Goal: Transaction & Acquisition: Register for event/course

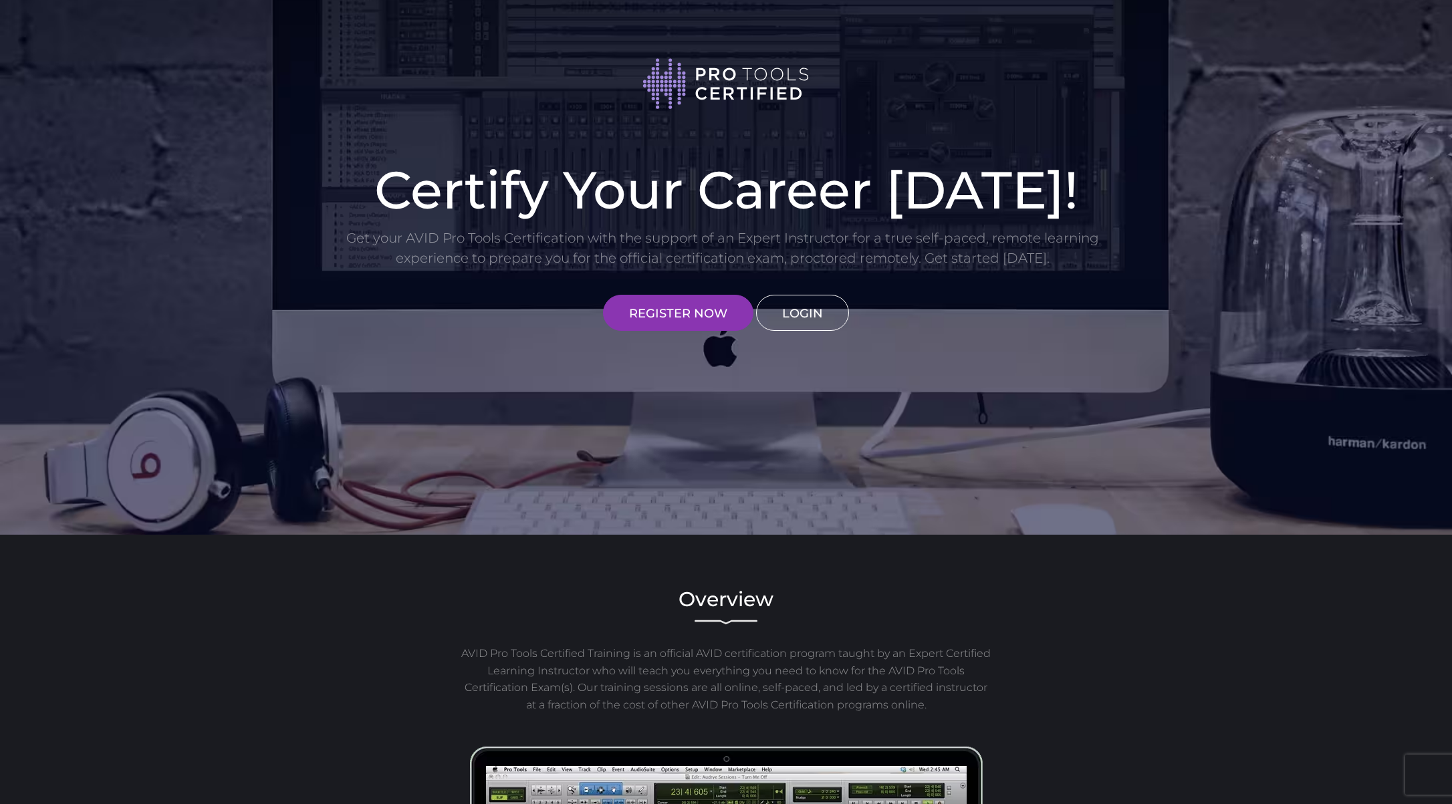
click at [805, 314] on link "LOGIN" at bounding box center [802, 313] width 93 height 36
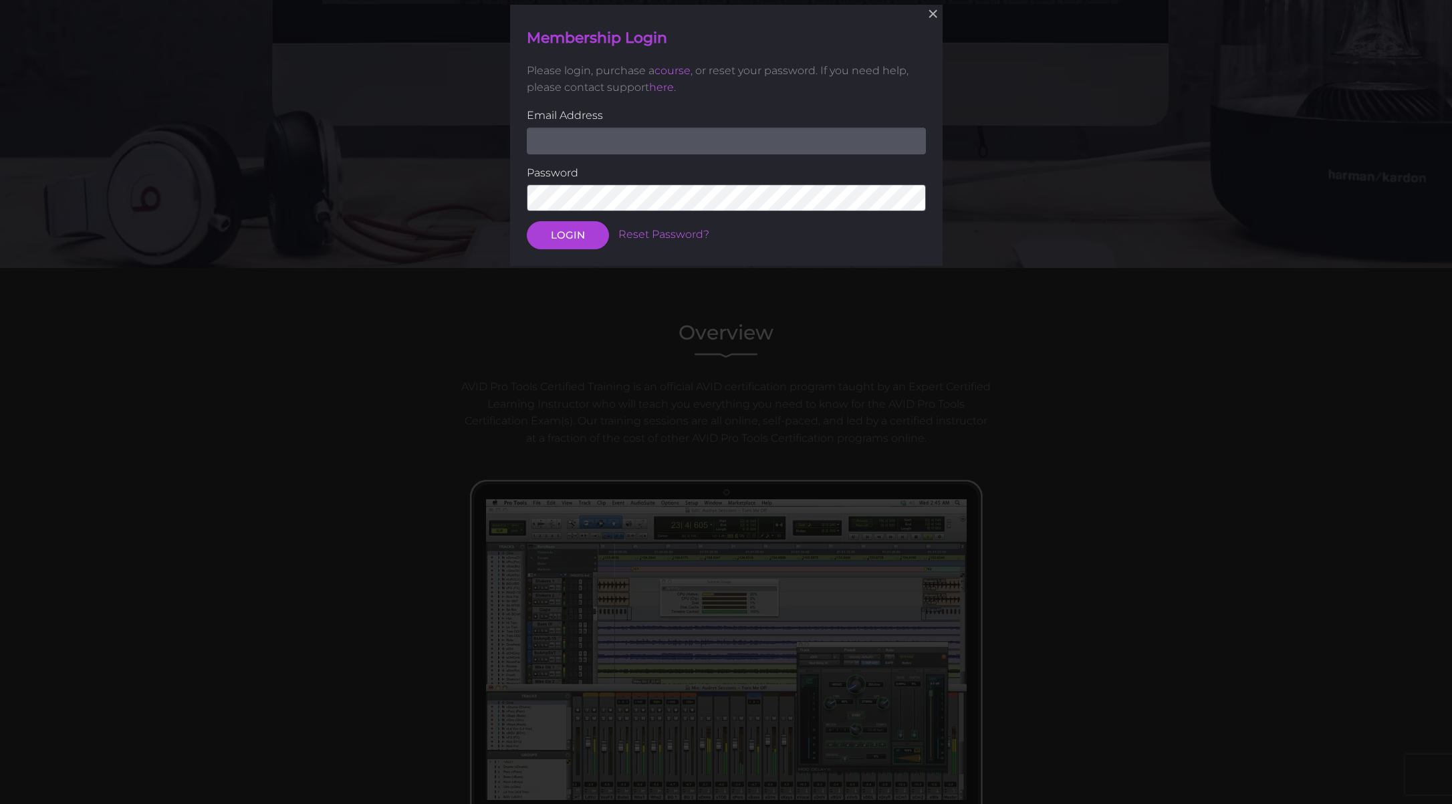
scroll to position [267, 0]
click at [569, 142] on input "email" at bounding box center [726, 139] width 399 height 27
type input "[EMAIL_ADDRESS][DOMAIN_NAME]"
click at [567, 233] on button "LOGIN" at bounding box center [568, 235] width 82 height 28
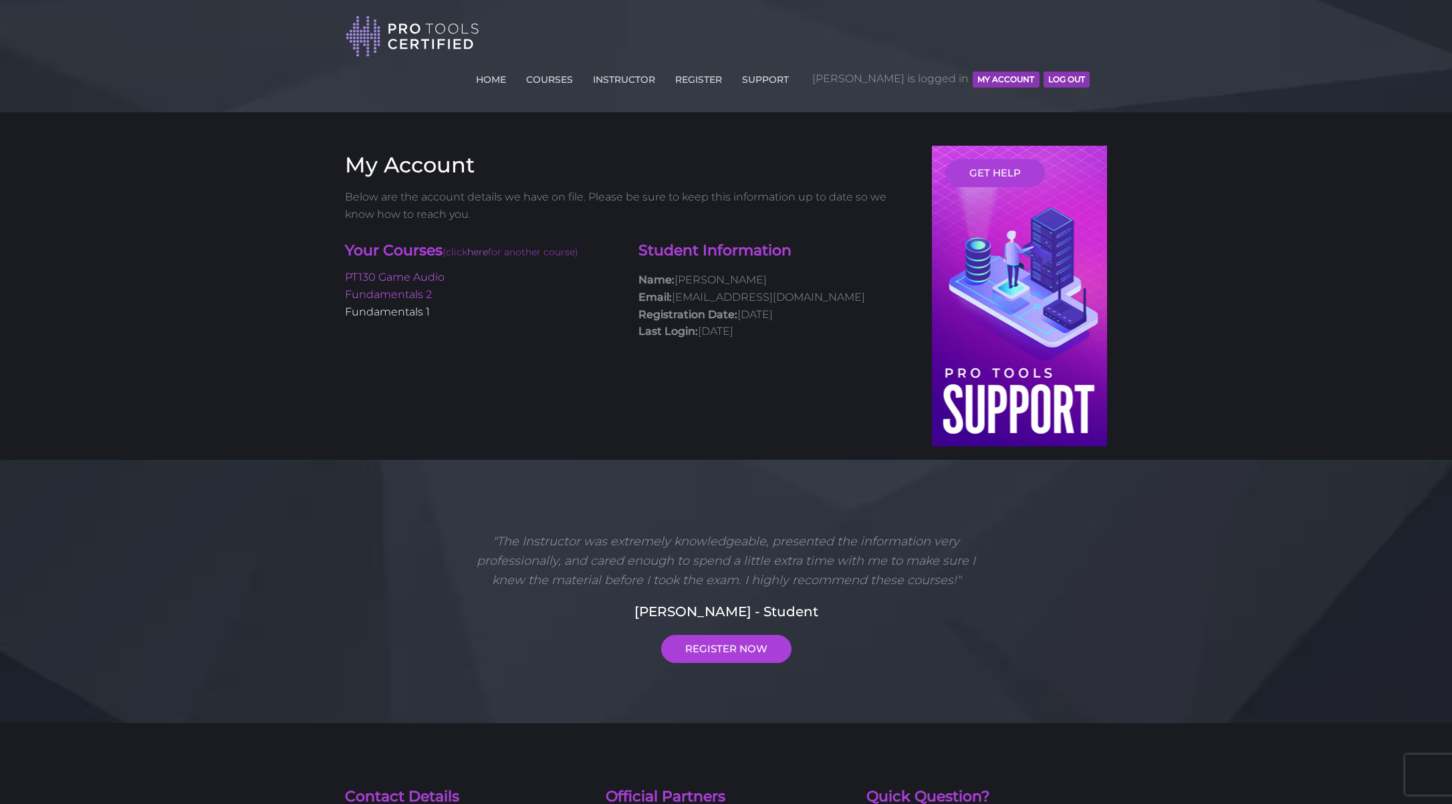
click at [415, 305] on link "Fundamentals 1" at bounding box center [387, 311] width 85 height 13
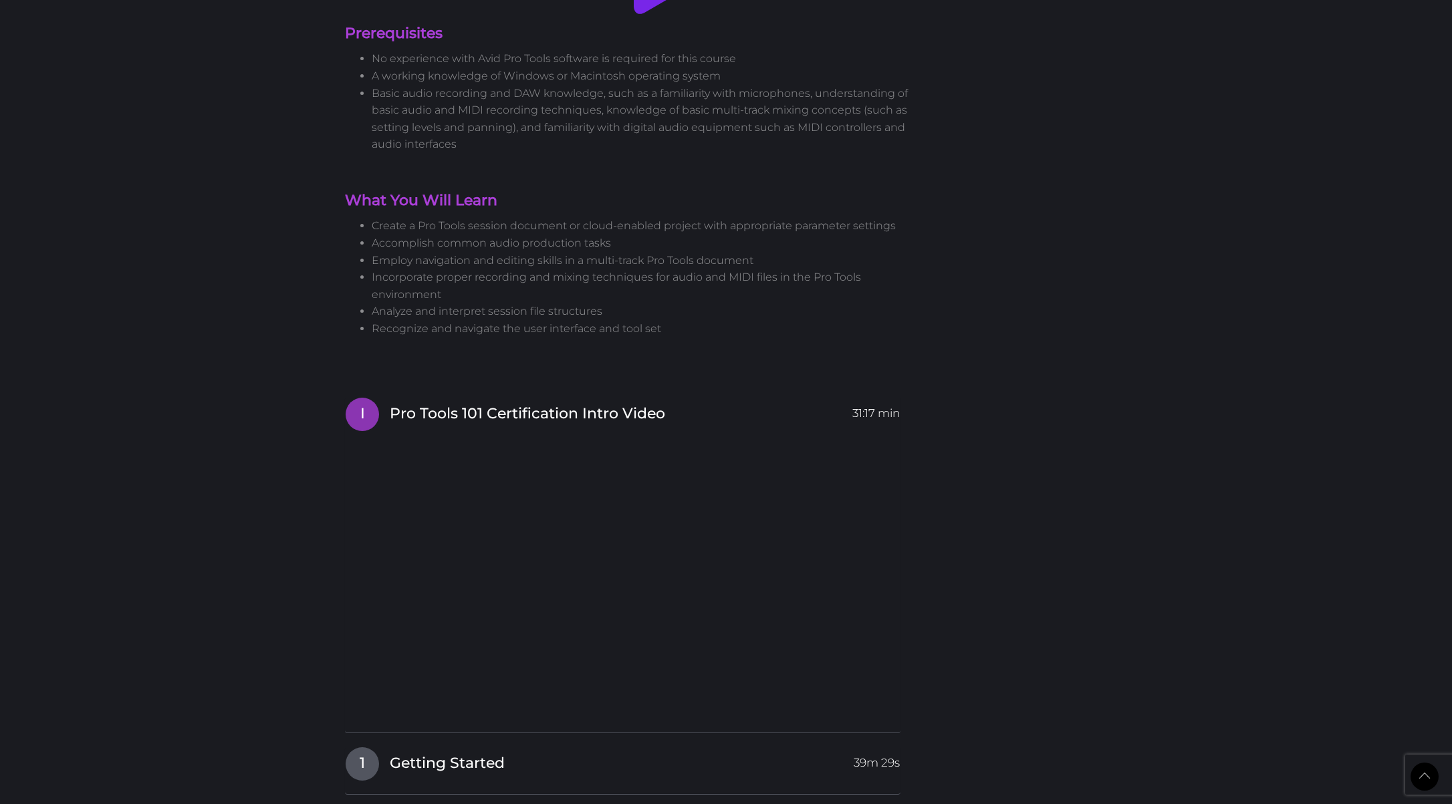
scroll to position [1313, 0]
